Goal: Transaction & Acquisition: Purchase product/service

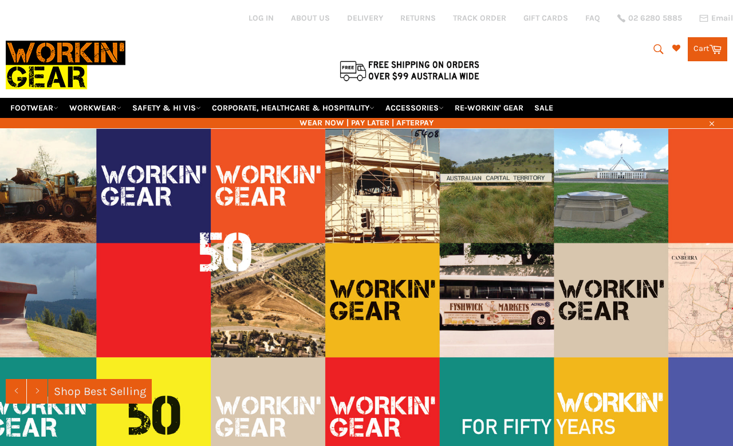
click at [32, 82] on div at bounding box center [235, 70] width 458 height 24
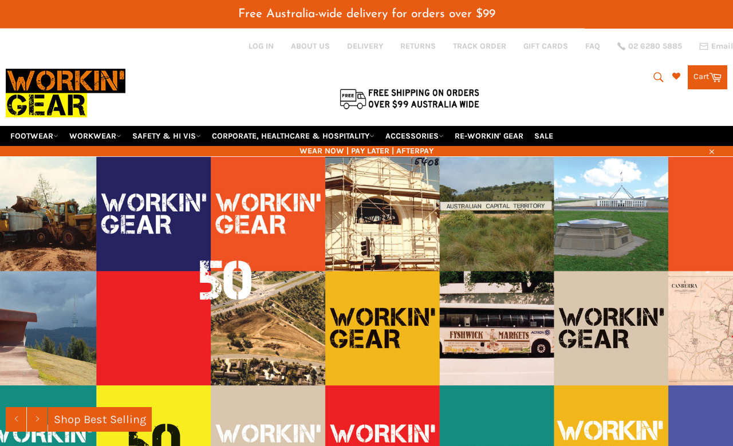
click at [28, 126] on link "FOOTWEAR" at bounding box center [34, 136] width 57 height 20
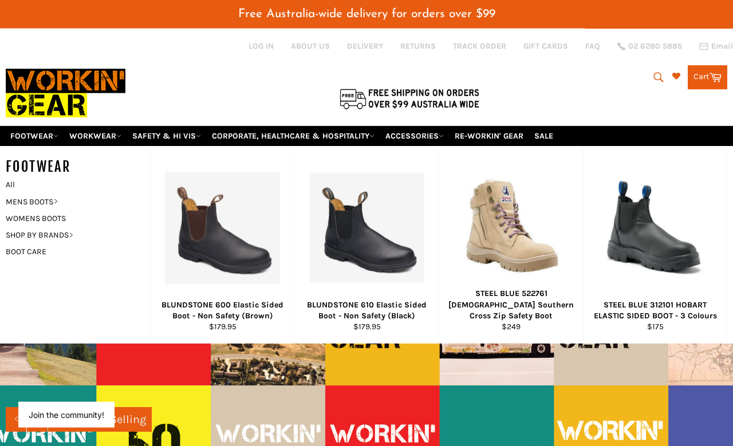
click at [26, 193] on link "MENS BOOTS" at bounding box center [69, 201] width 139 height 17
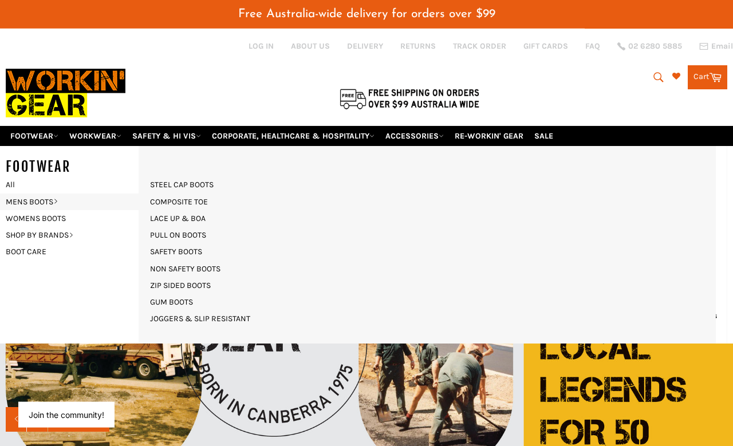
click at [164, 260] on link "NON SAFETY BOOTS" at bounding box center [185, 268] width 82 height 17
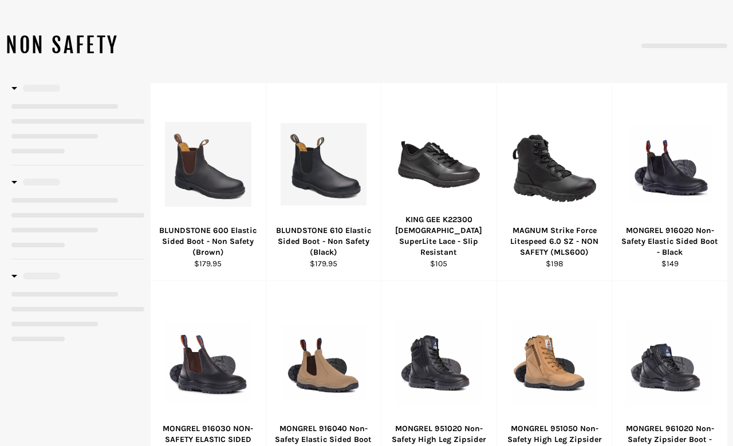
select select "**********"
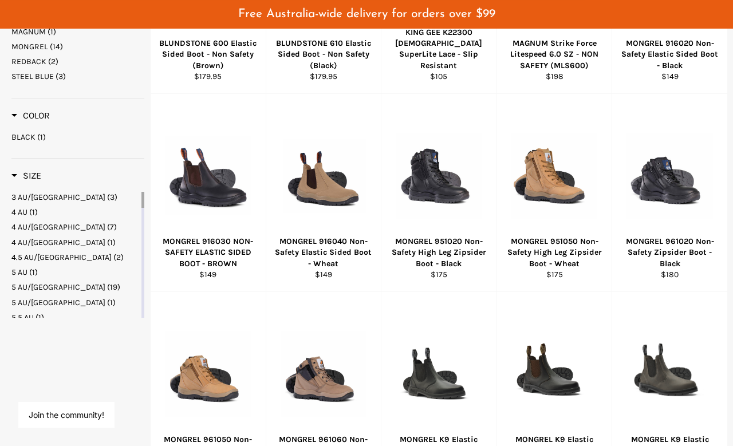
scroll to position [340, 0]
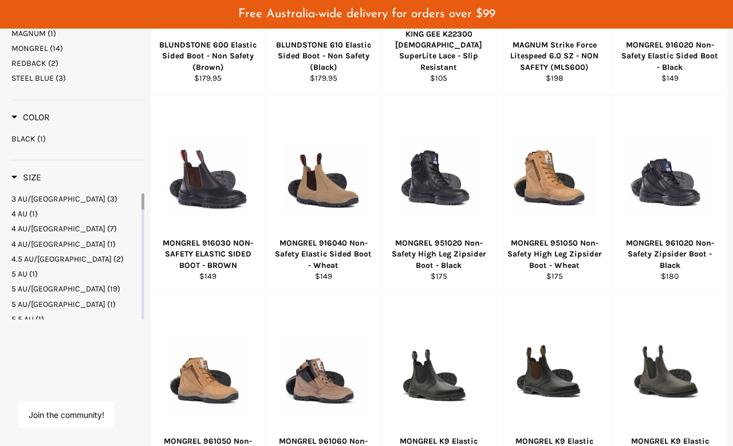
click at [294, 183] on span "View" at bounding box center [322, 195] width 77 height 29
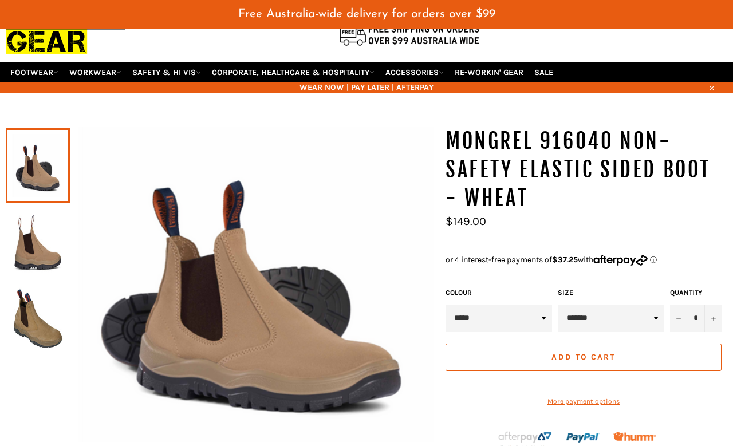
click at [31, 214] on img at bounding box center [37, 242] width 53 height 63
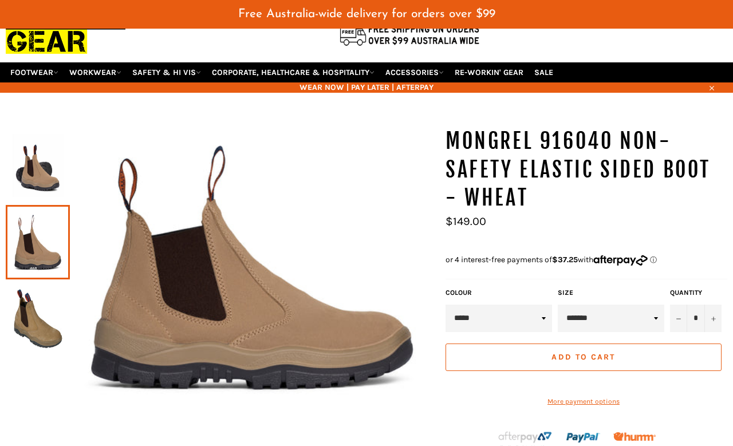
click at [48, 295] on img at bounding box center [37, 318] width 53 height 63
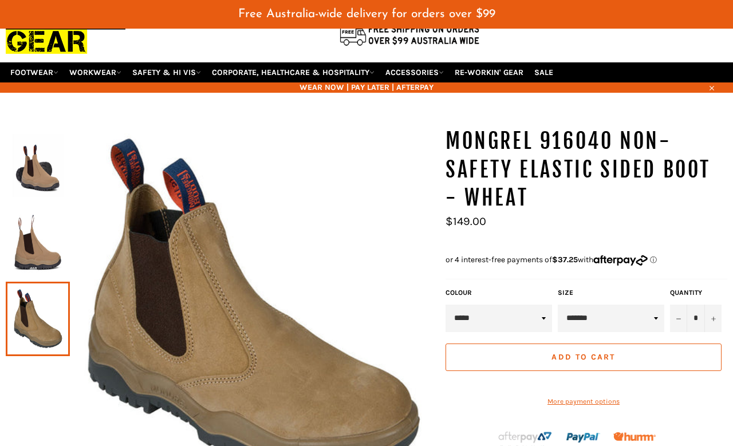
click at [24, 155] on img at bounding box center [37, 165] width 53 height 63
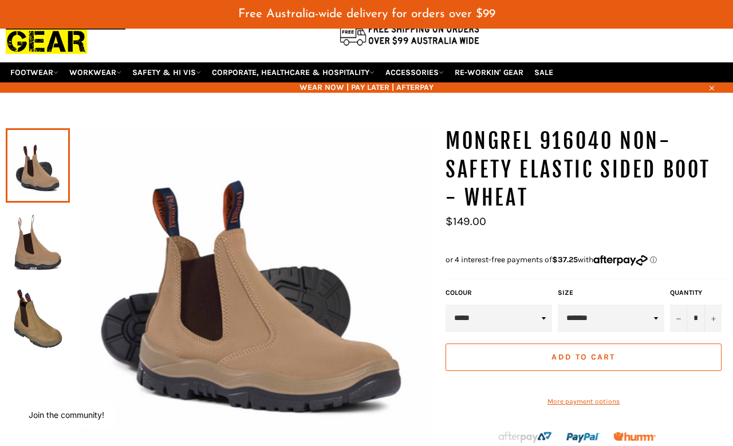
click at [627, 305] on select "**********" at bounding box center [611, 318] width 106 height 27
select select "********"
click at [633, 343] on button "Add to Cart" at bounding box center [583, 356] width 276 height 27
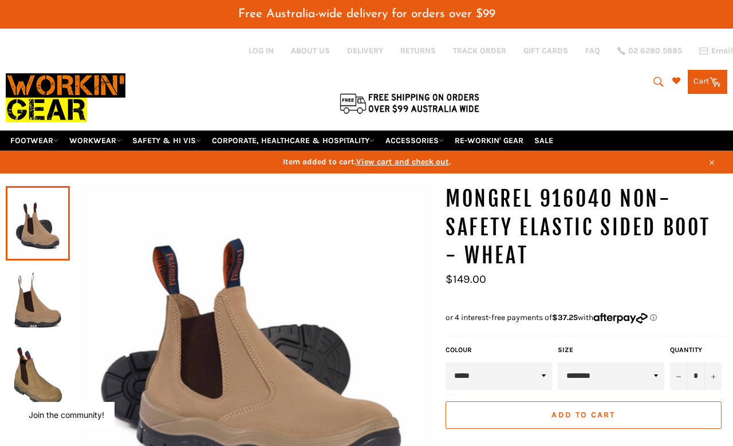
click at [659, 80] on icon "submit" at bounding box center [658, 82] width 13 height 13
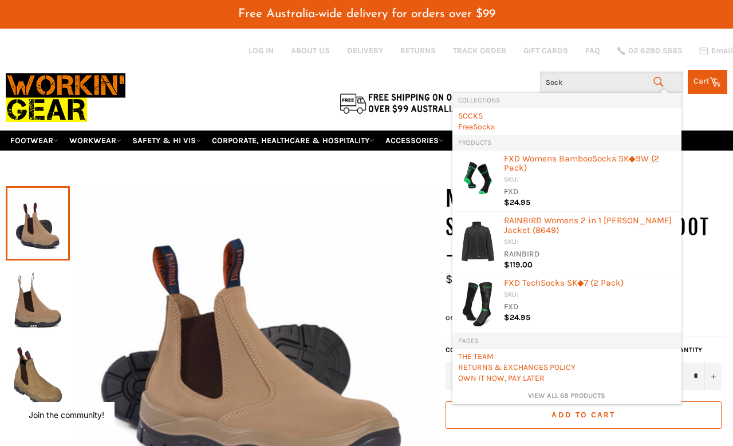
type input "Socks"
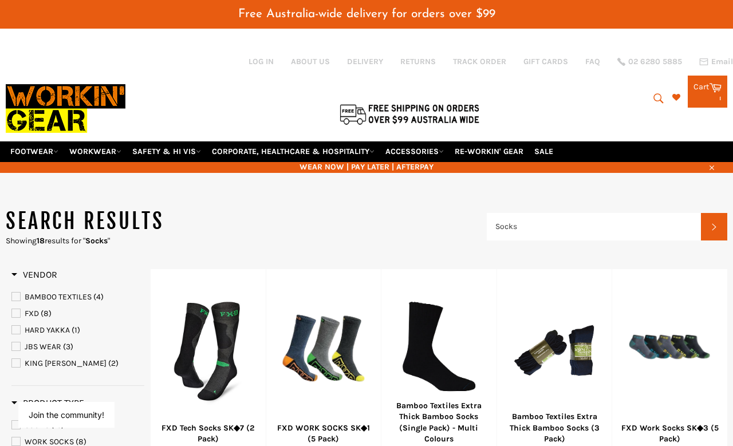
click at [712, 81] on icon at bounding box center [715, 87] width 13 height 13
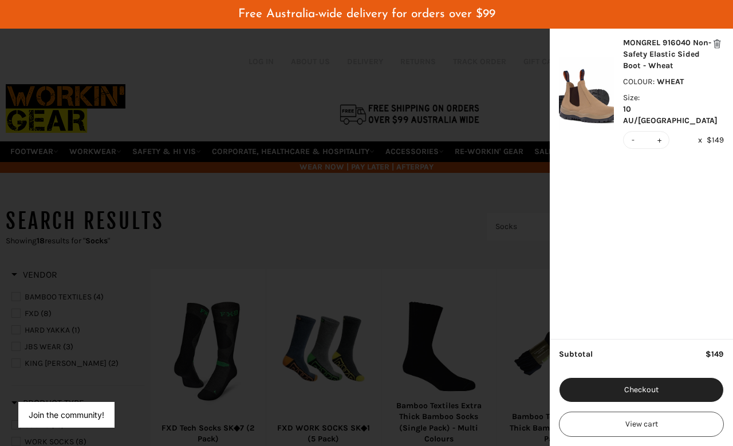
click at [591, 88] on img "modal" at bounding box center [586, 93] width 55 height 73
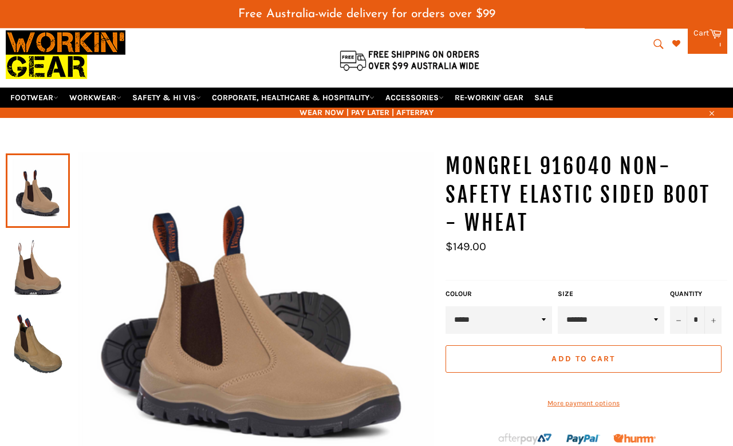
scroll to position [43, 0]
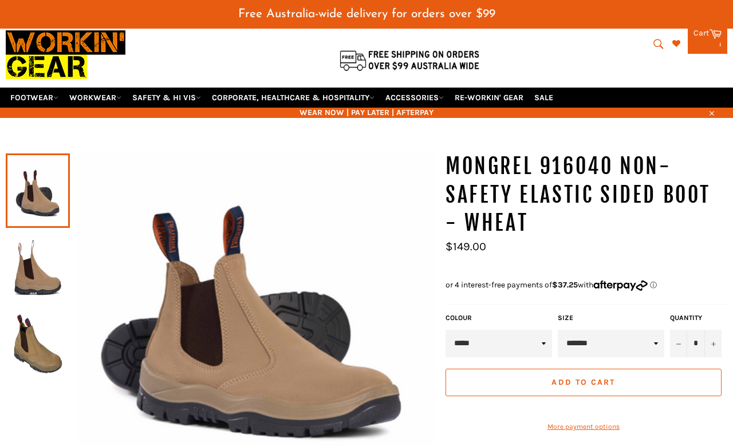
click at [36, 262] on img at bounding box center [37, 267] width 53 height 63
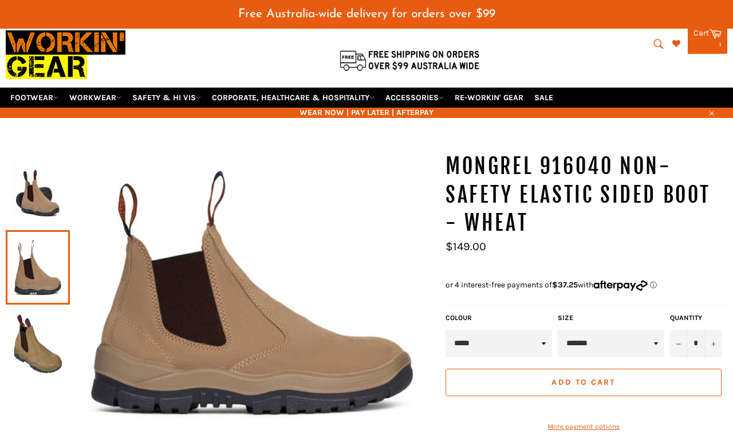
click at [41, 313] on img at bounding box center [37, 344] width 53 height 63
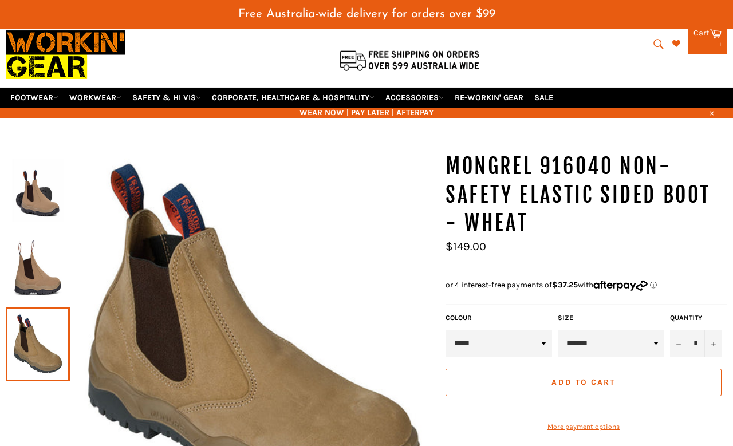
click at [32, 178] on img at bounding box center [37, 190] width 53 height 63
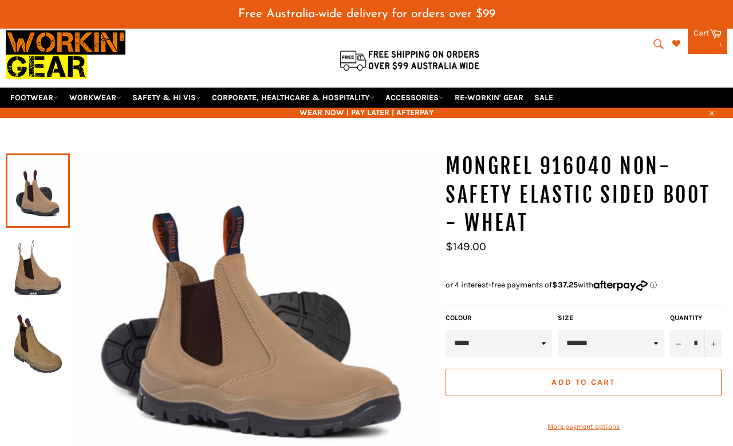
click at [38, 256] on img at bounding box center [37, 267] width 53 height 63
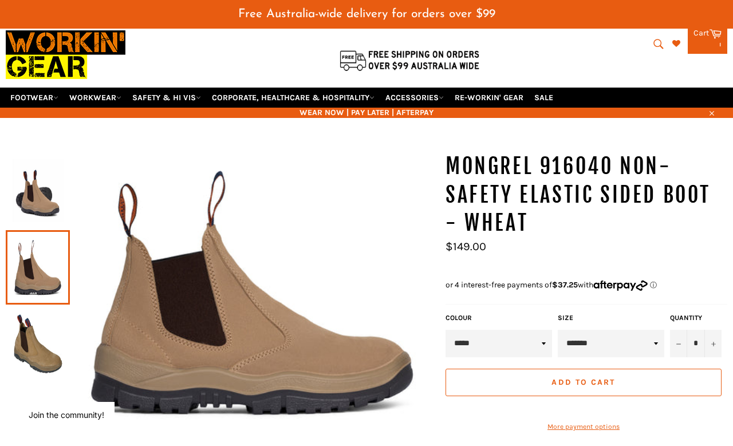
click at [46, 324] on img at bounding box center [37, 344] width 53 height 63
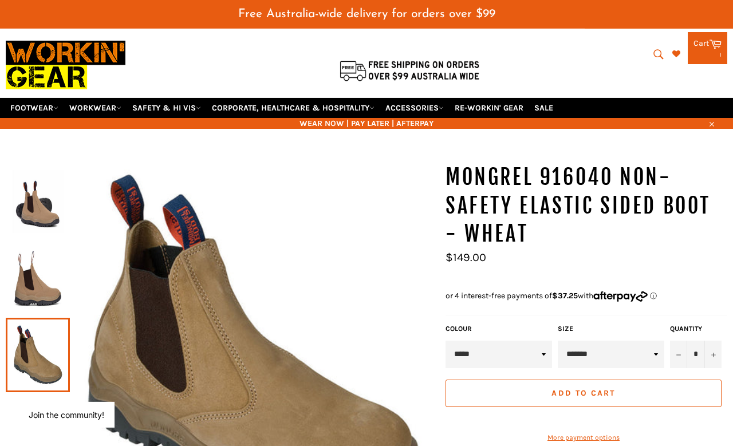
scroll to position [35, 0]
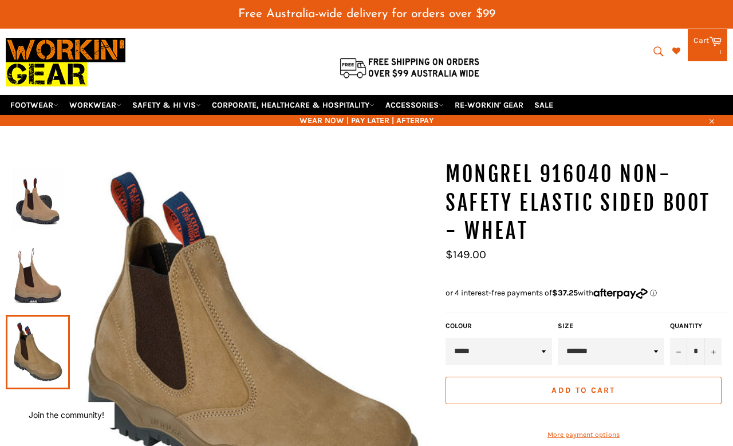
click at [614, 340] on select "**********" at bounding box center [611, 351] width 106 height 27
select select "********"
click at [612, 338] on select "**********" at bounding box center [611, 351] width 106 height 27
click at [14, 268] on img at bounding box center [37, 275] width 53 height 63
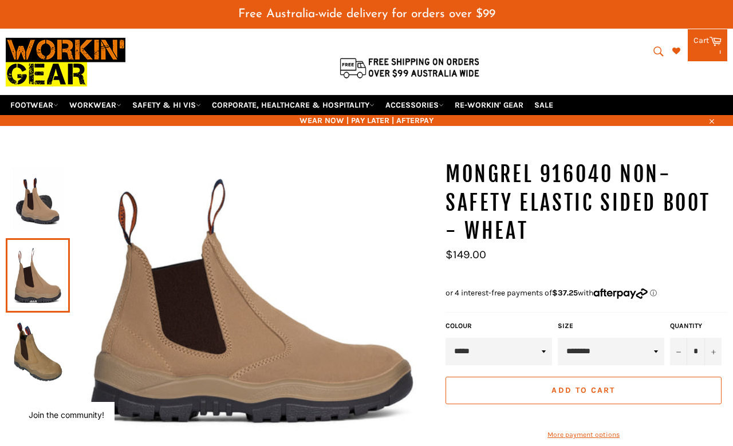
click at [37, 202] on img at bounding box center [37, 198] width 53 height 63
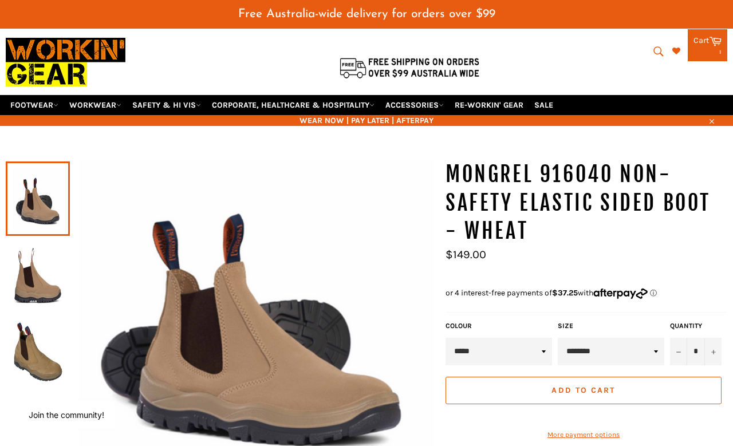
click at [40, 325] on img at bounding box center [37, 352] width 53 height 63
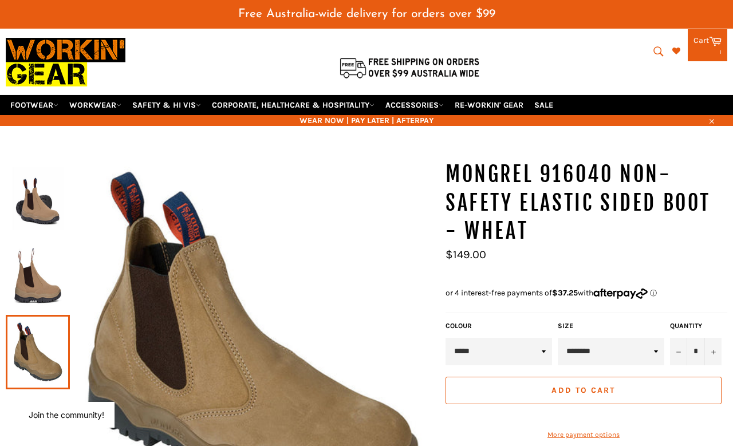
click at [43, 261] on img at bounding box center [37, 275] width 53 height 63
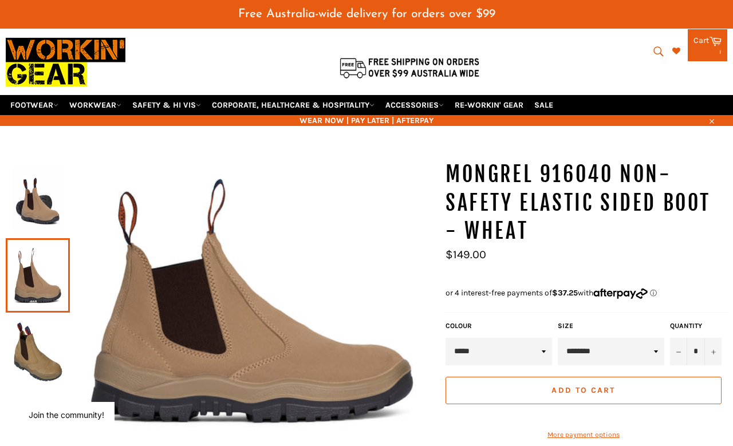
click at [33, 196] on img at bounding box center [37, 198] width 53 height 63
